Goal: Book appointment/travel/reservation

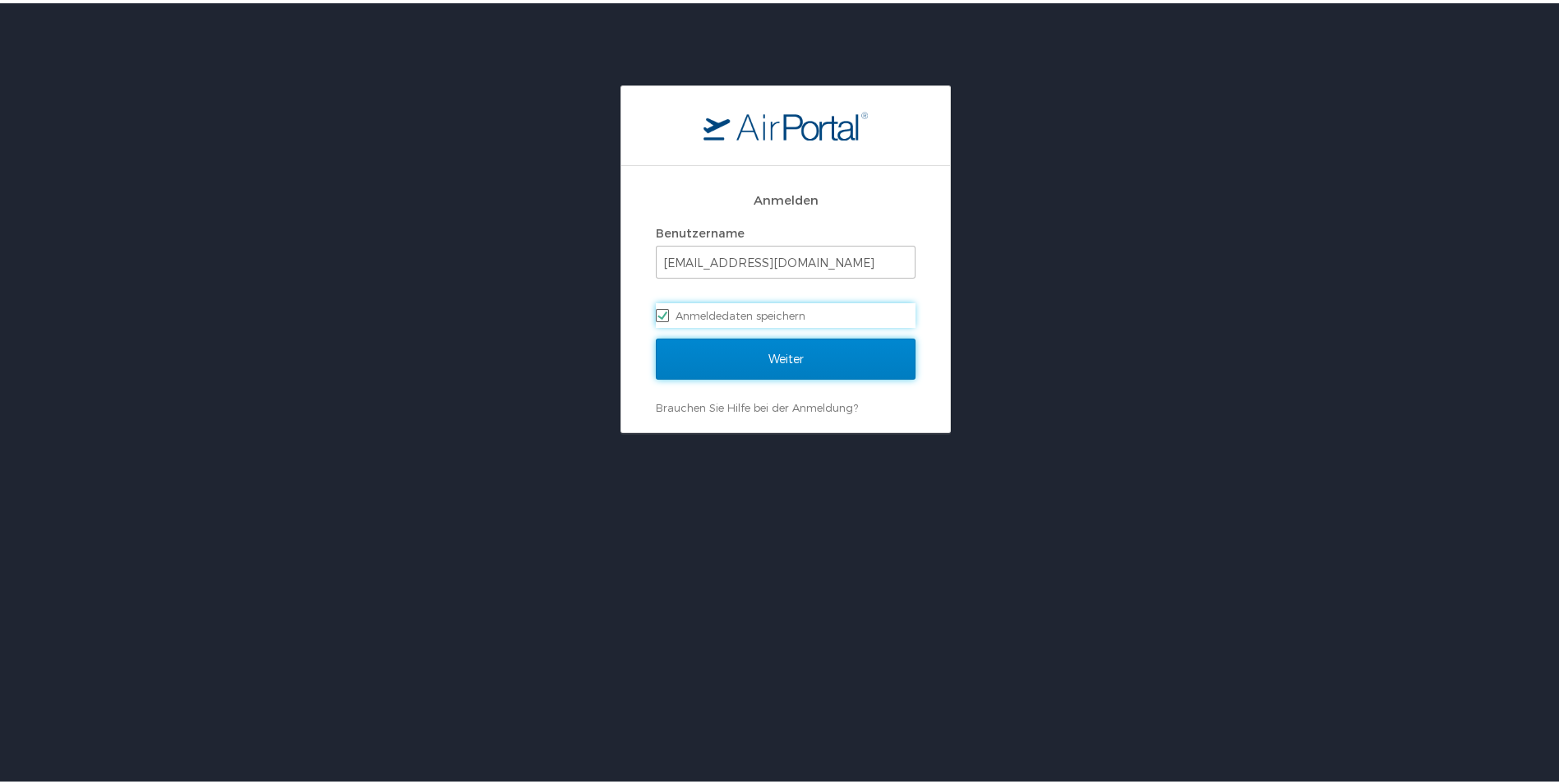
click at [760, 349] on input "Weiter" at bounding box center [785, 355] width 260 height 41
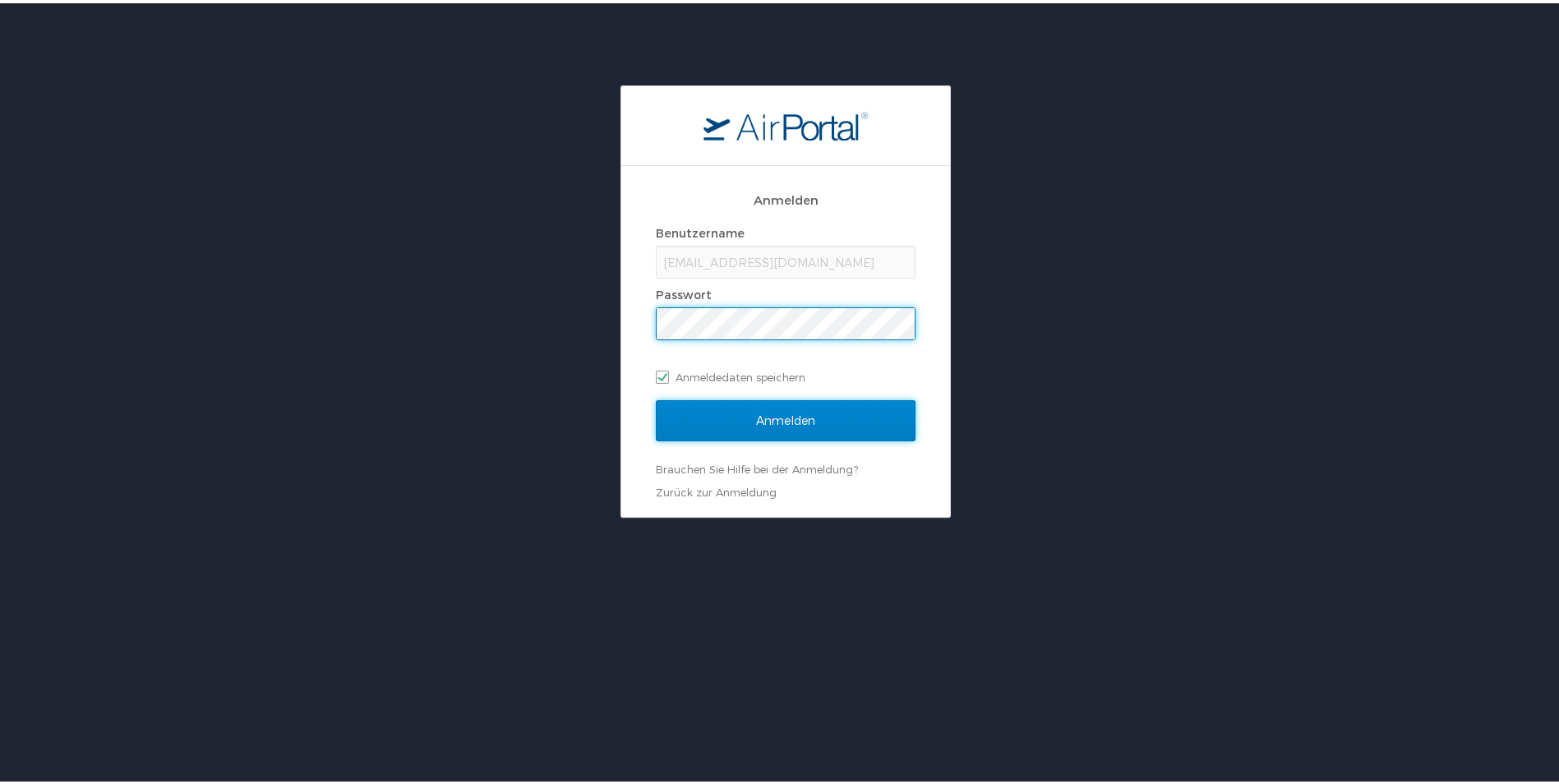
click at [793, 416] on input "Anmelden" at bounding box center [785, 416] width 260 height 41
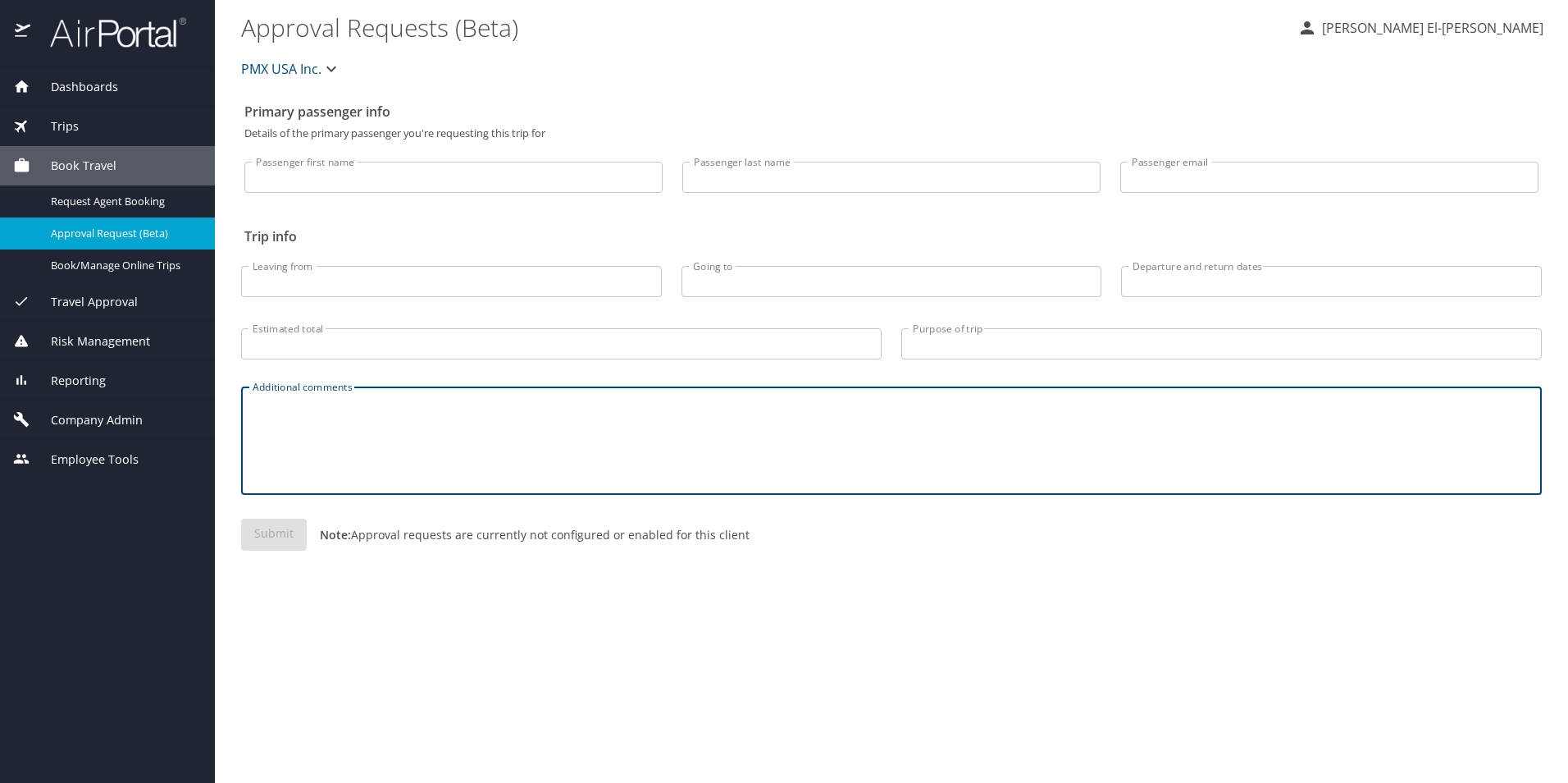
click at [491, 426] on textarea "Additional comments" at bounding box center [891, 441] width 1278 height 78
click at [73, 165] on span "Book Travel" at bounding box center [74, 166] width 87 height 18
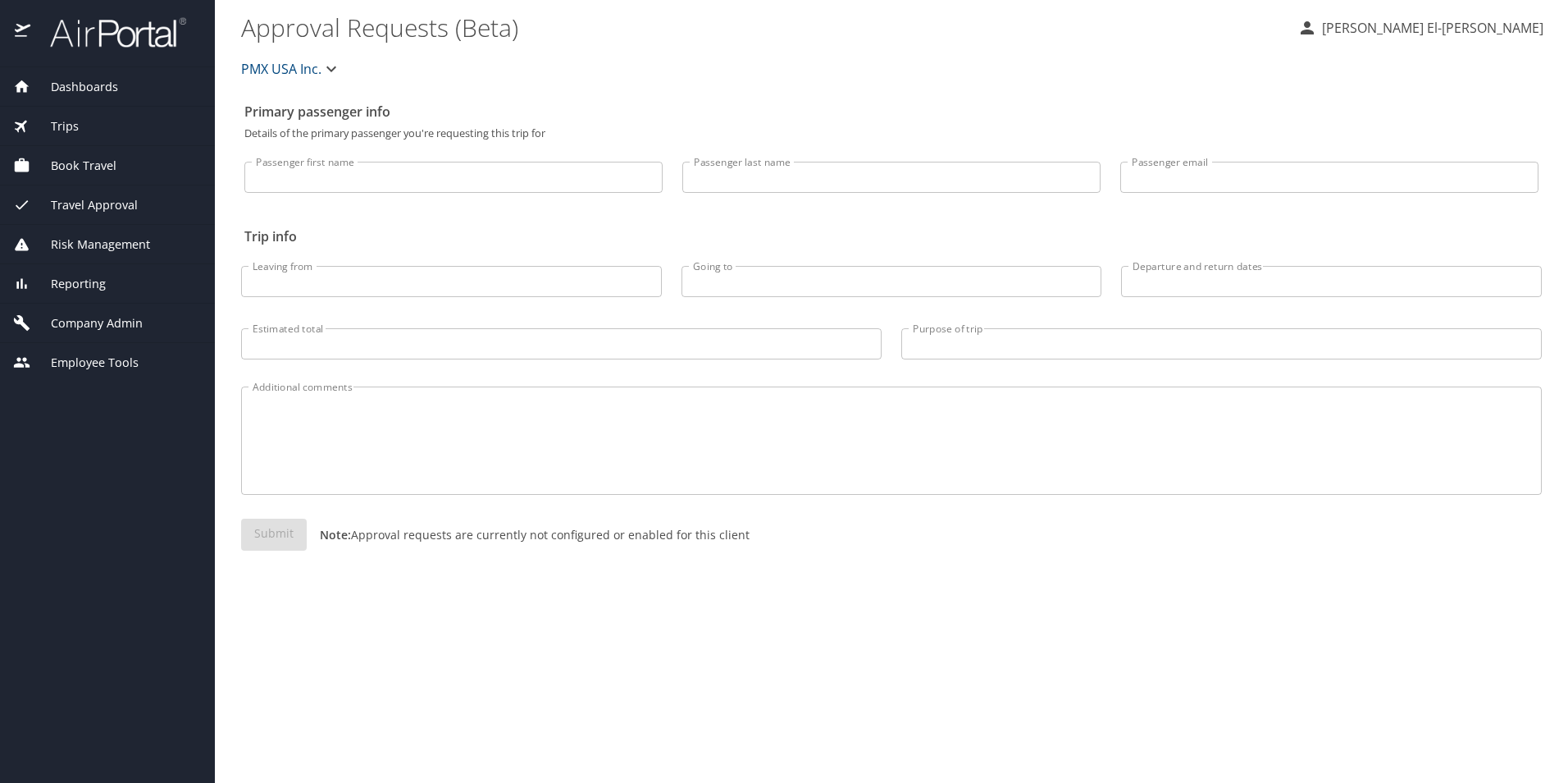
click at [74, 166] on span "Book Travel" at bounding box center [74, 166] width 87 height 18
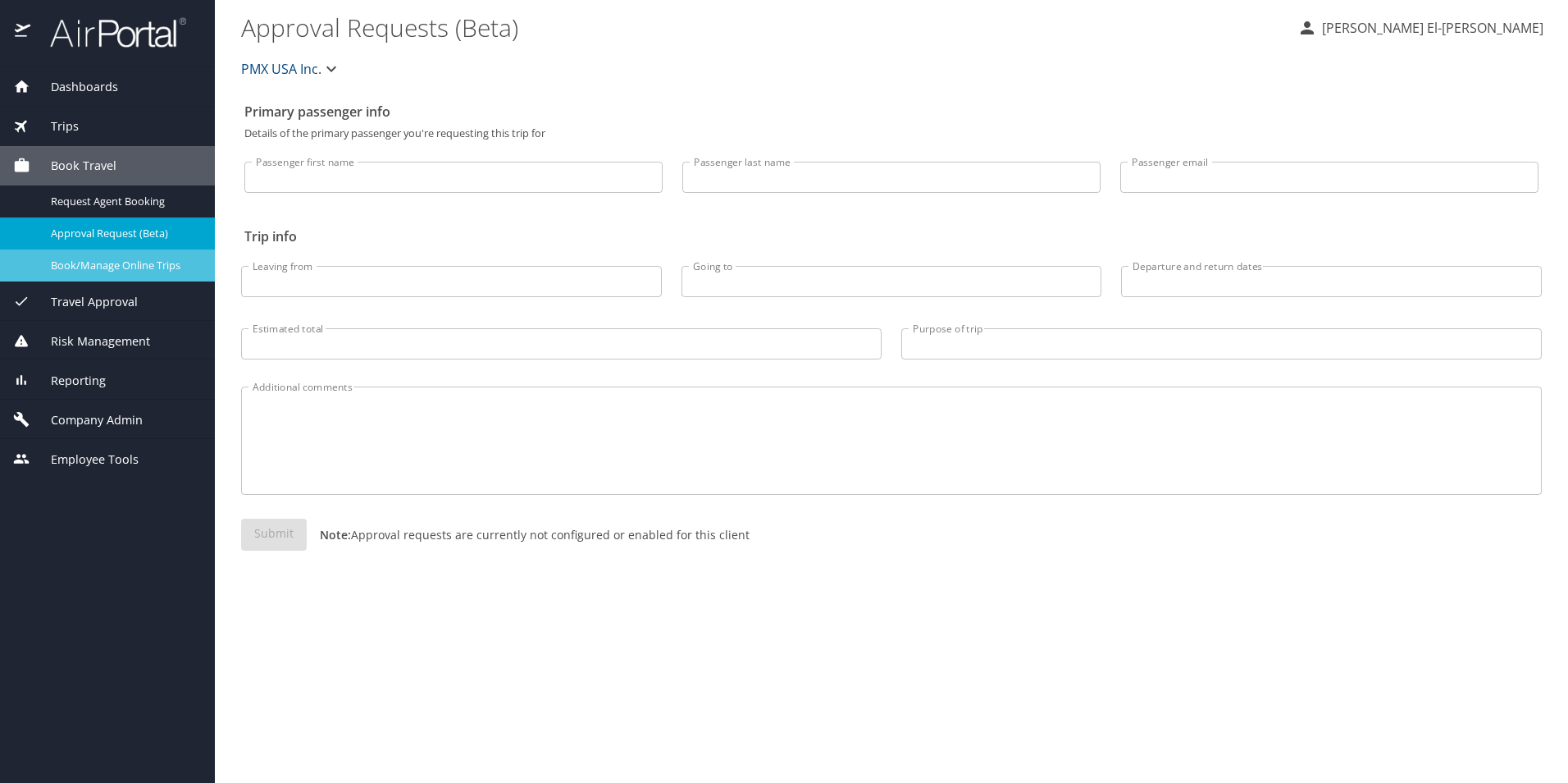
click at [84, 267] on span "Book/Manage Online Trips" at bounding box center [122, 266] width 144 height 16
